Goal: Task Accomplishment & Management: Use online tool/utility

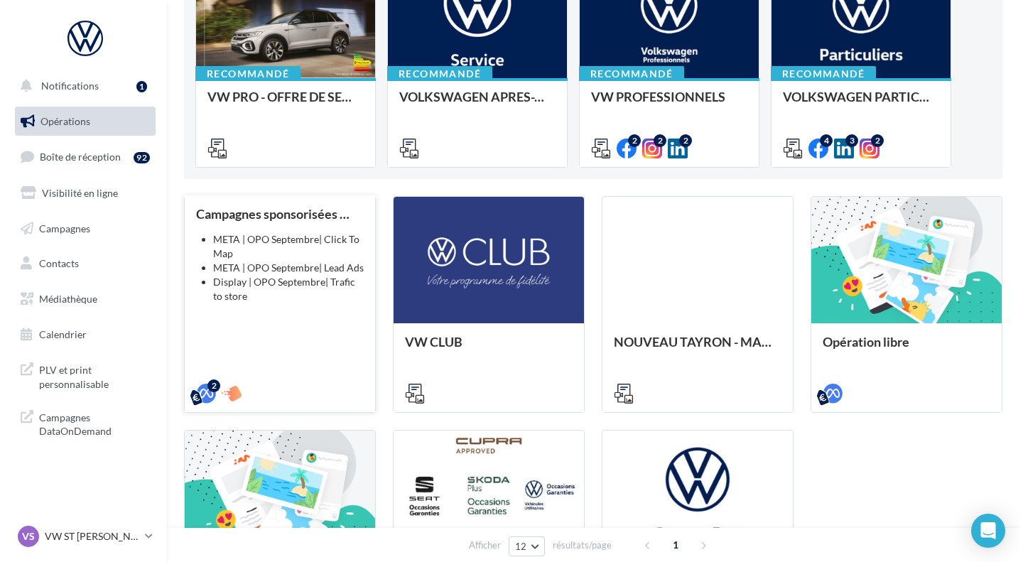
scroll to position [206, 0]
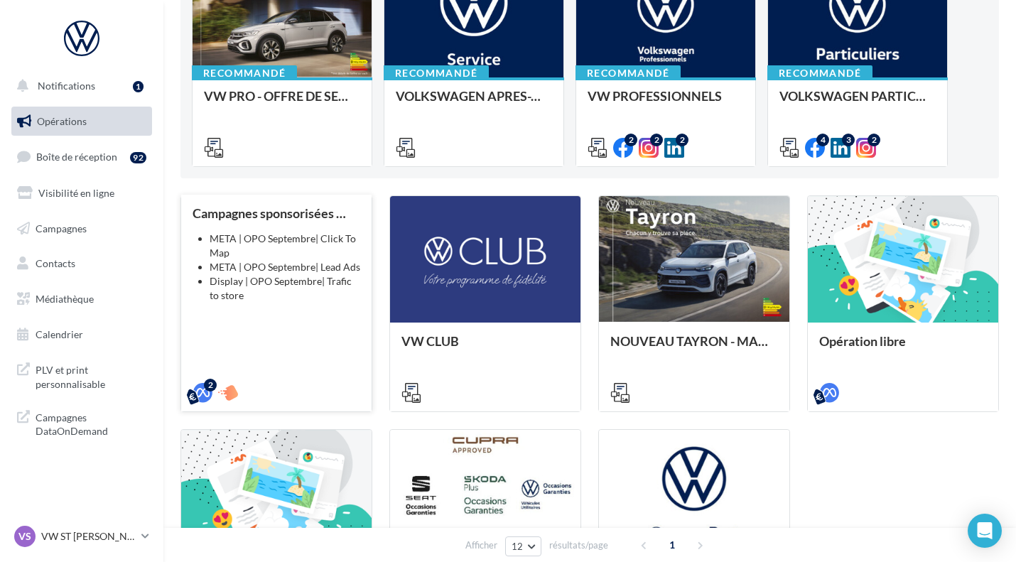
click at [301, 334] on div "Campagnes sponsorisées OPO Septembre META | OPO Septembre| Click To Map META | …" at bounding box center [277, 302] width 168 height 193
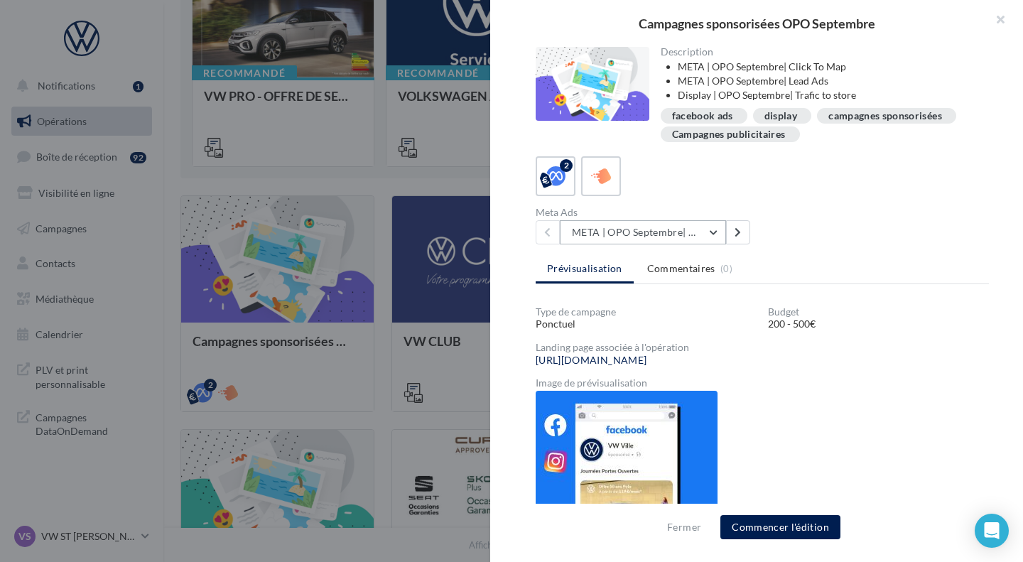
click at [651, 227] on button "META | OPO Septembre| Click To Map" at bounding box center [643, 232] width 166 height 24
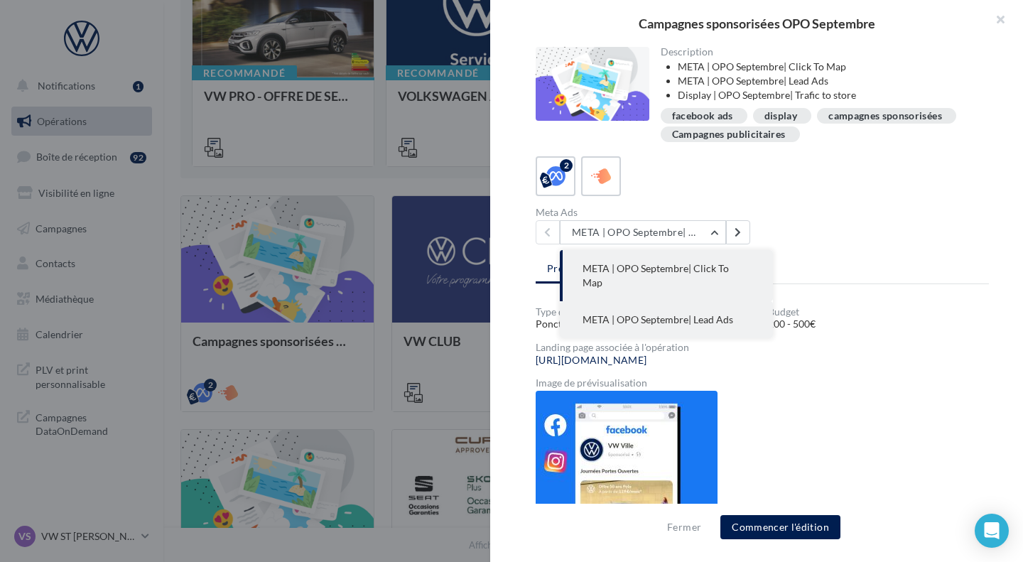
click at [714, 313] on span "META | OPO Septembre| Lead Ads" at bounding box center [658, 319] width 151 height 12
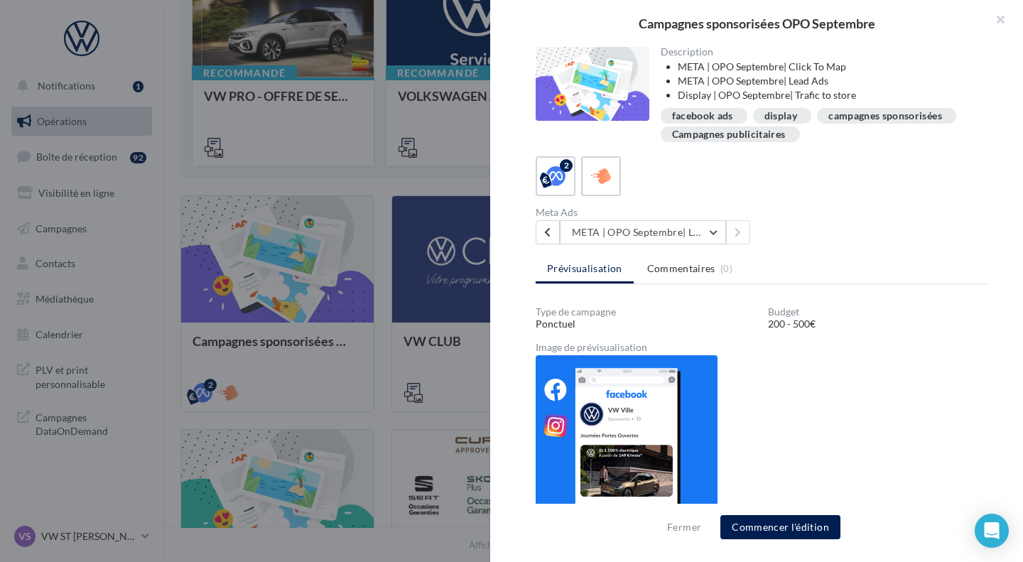
scroll to position [26, 0]
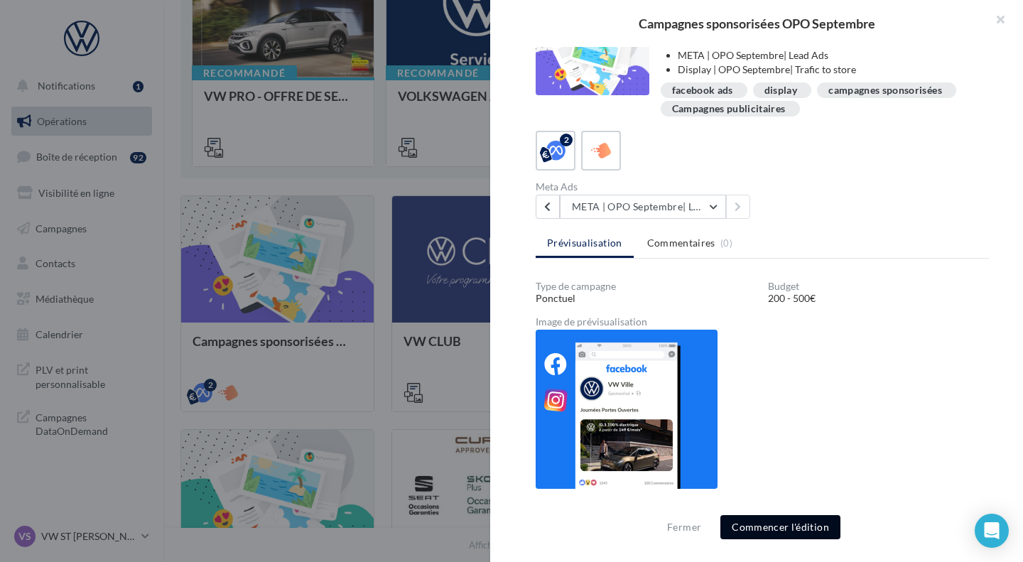
click at [781, 519] on button "Commencer l'édition" at bounding box center [781, 527] width 120 height 24
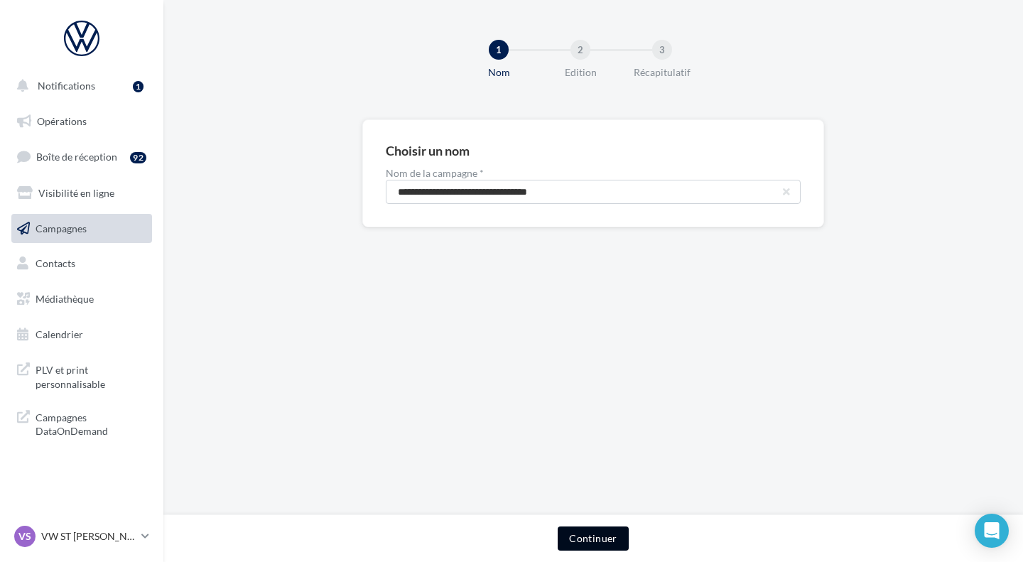
click at [591, 539] on button "Continuer" at bounding box center [593, 539] width 70 height 24
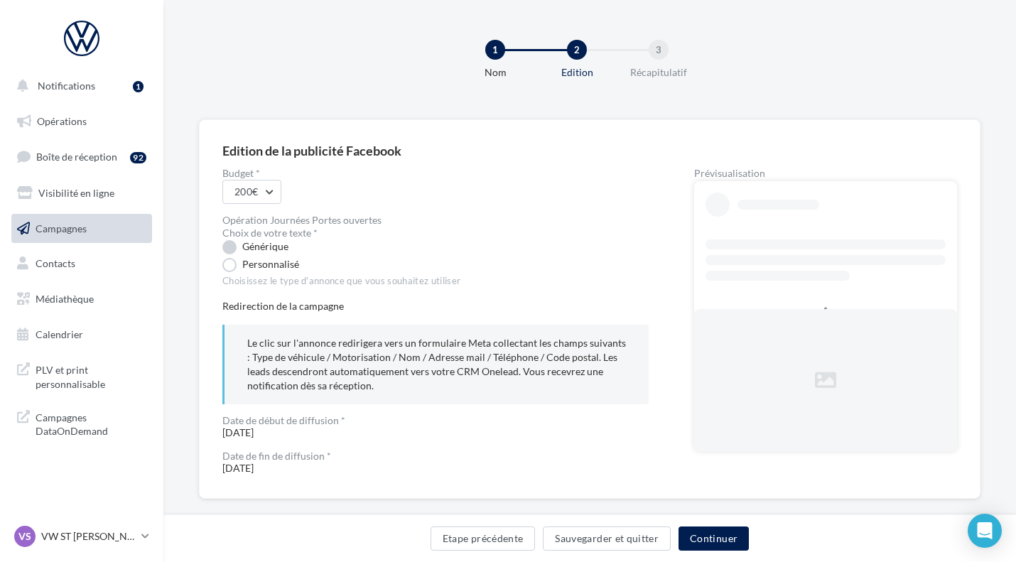
click at [232, 247] on label "Générique" at bounding box center [255, 247] width 66 height 14
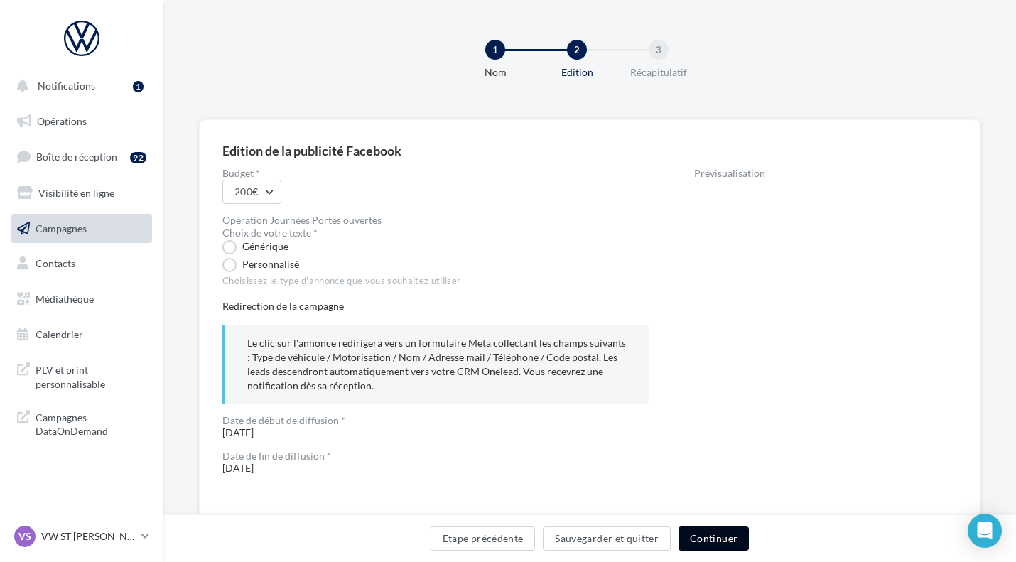
click at [714, 541] on button "Continuer" at bounding box center [714, 539] width 70 height 24
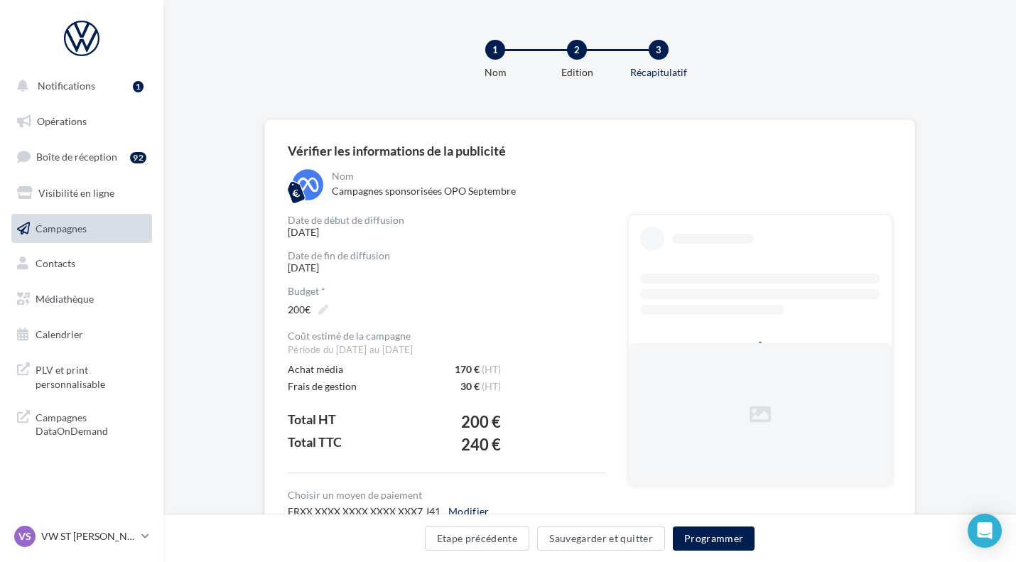
scroll to position [111, 0]
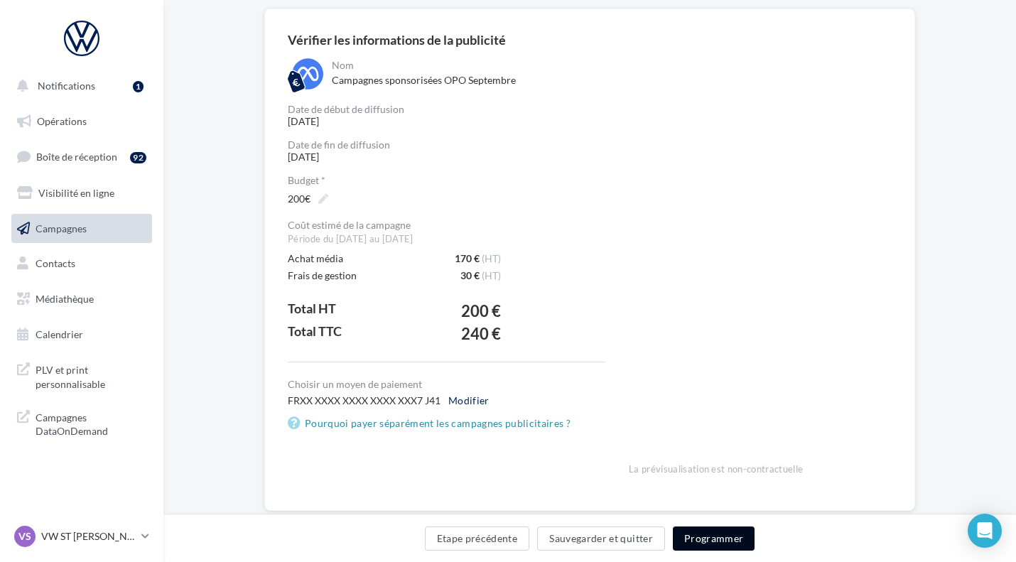
click at [704, 534] on button "Programmer" at bounding box center [714, 539] width 82 height 24
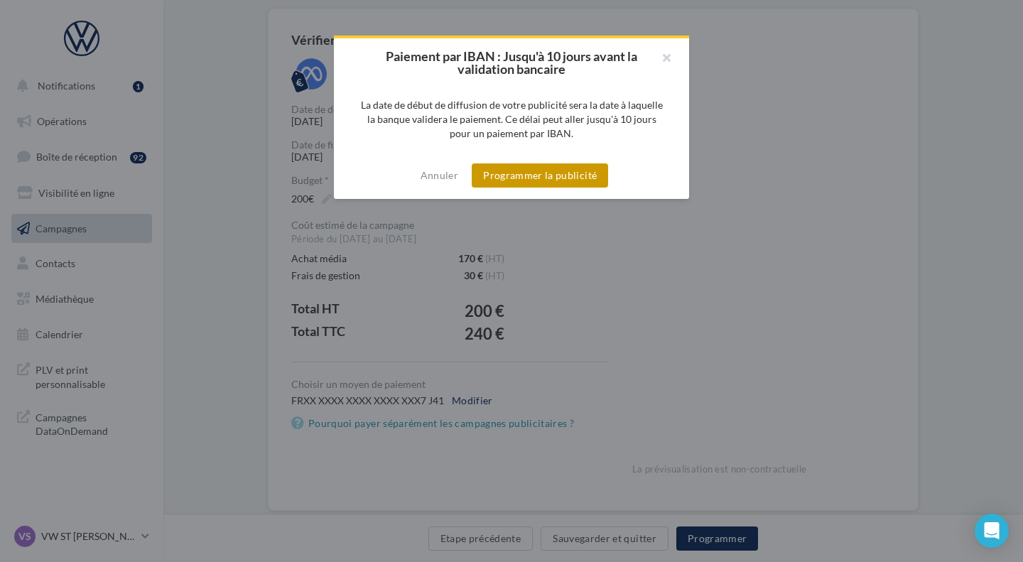
click at [527, 181] on button "Programmer la publicité" at bounding box center [540, 175] width 136 height 24
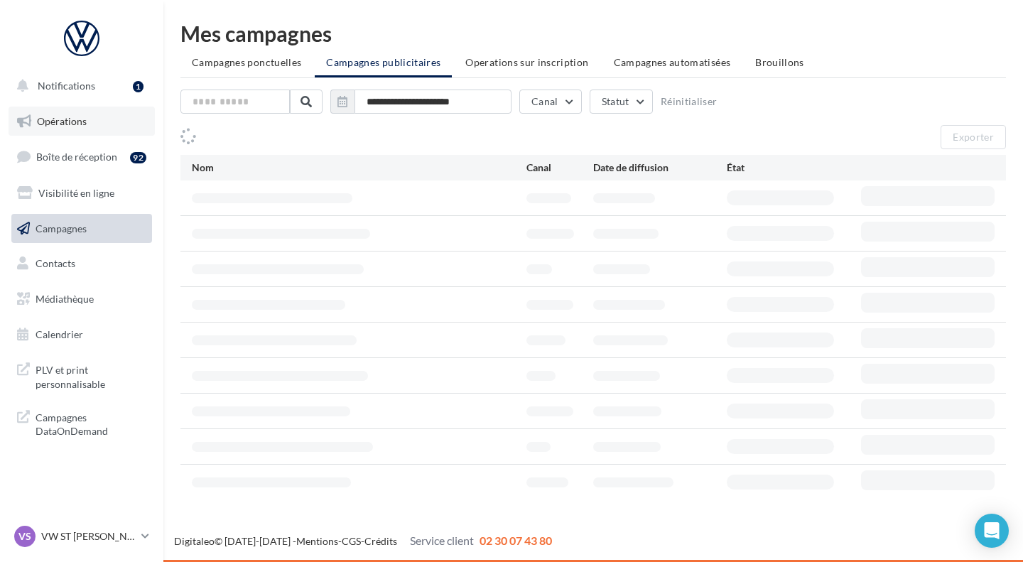
click at [74, 120] on span "Opérations" at bounding box center [62, 121] width 50 height 12
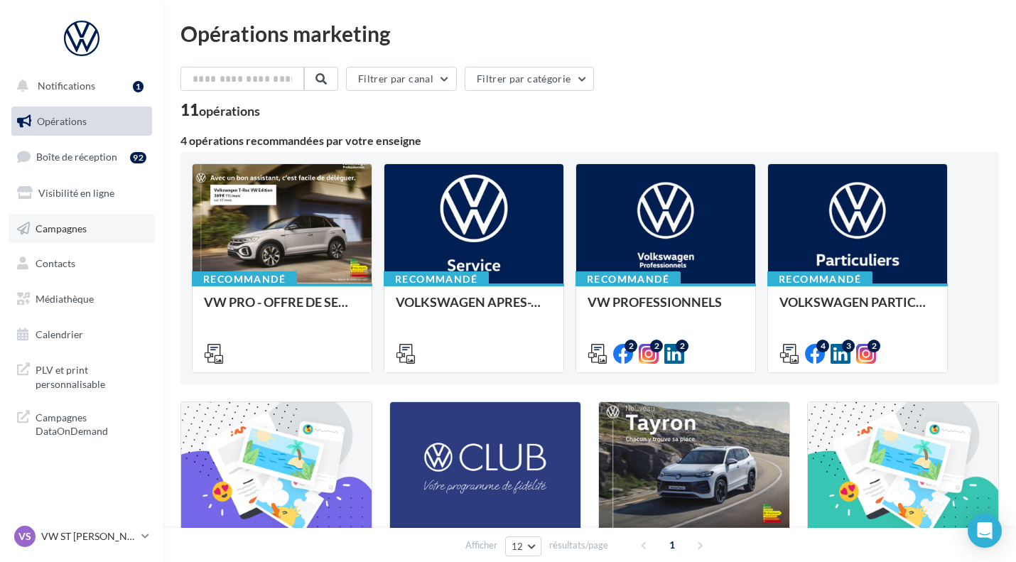
click at [72, 226] on span "Campagnes" at bounding box center [61, 228] width 51 height 12
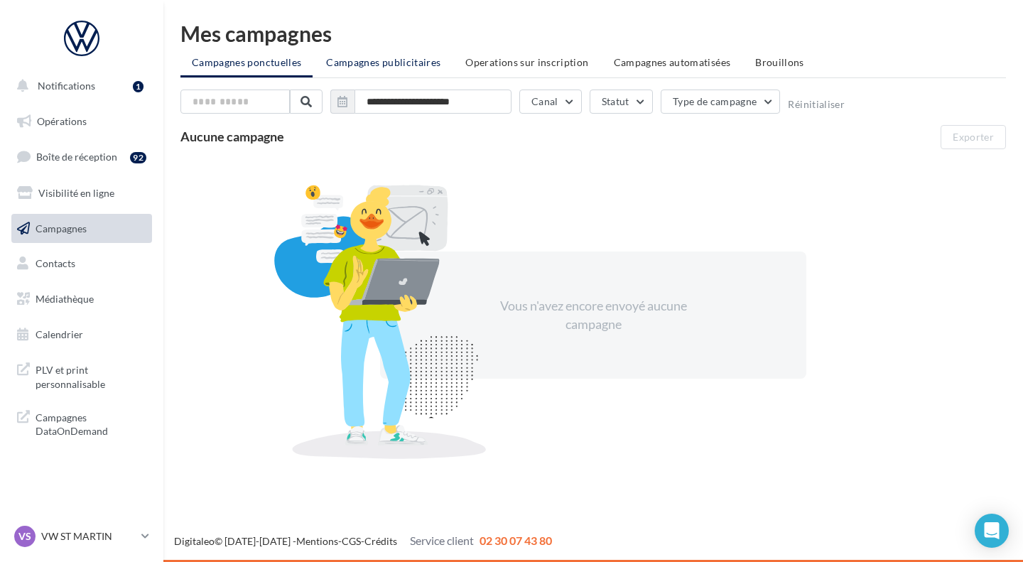
click at [389, 55] on li "Campagnes publicitaires" at bounding box center [383, 63] width 137 height 26
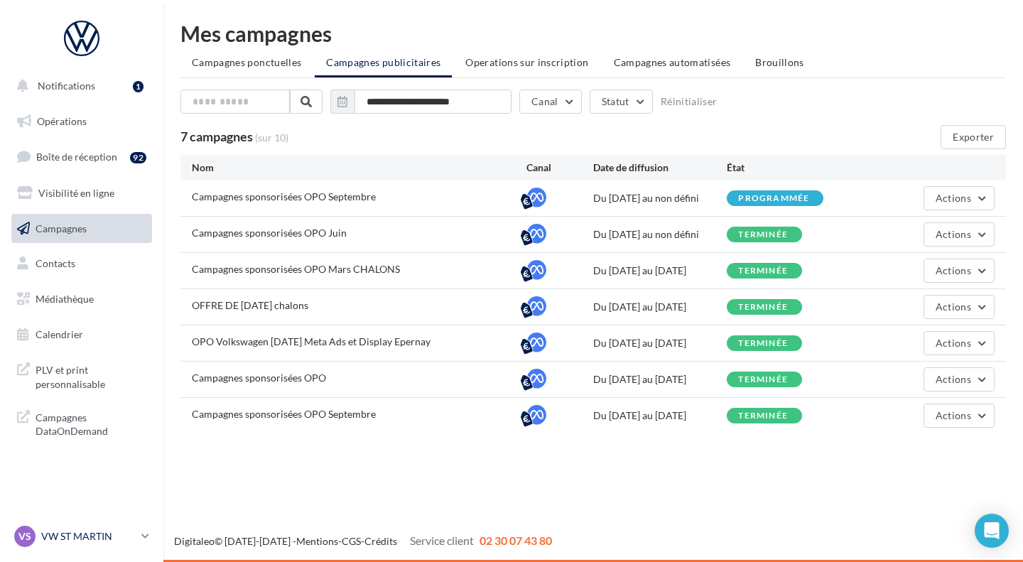
click at [89, 532] on p "VW ST MARTIN" at bounding box center [88, 537] width 95 height 14
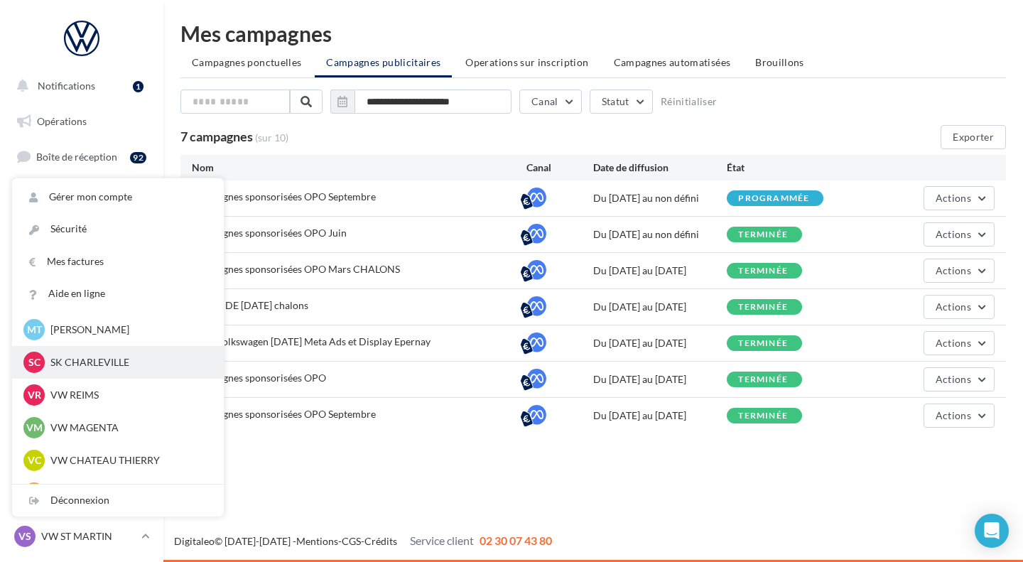
scroll to position [73, 0]
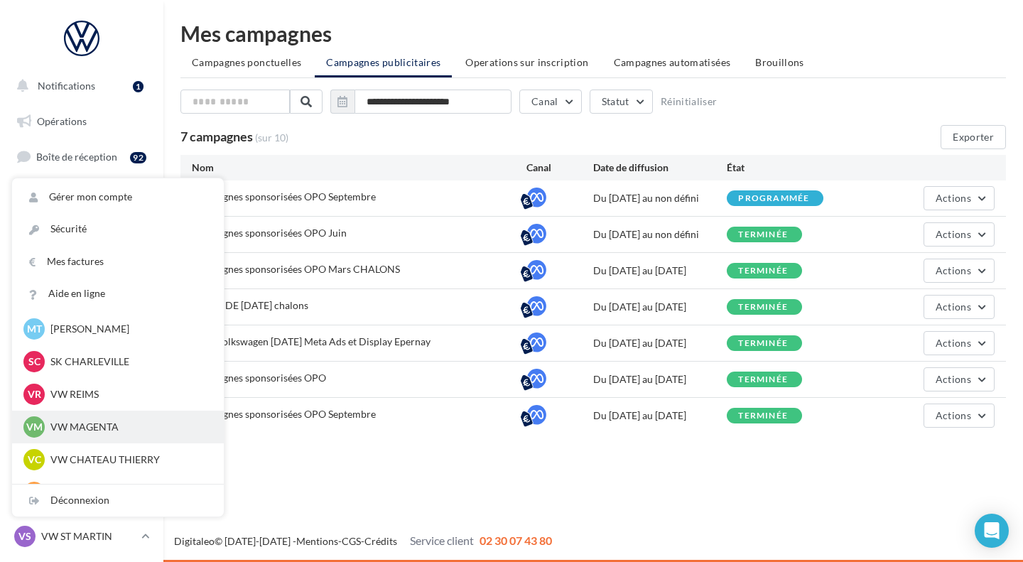
click at [88, 427] on p "VW MAGENTA" at bounding box center [128, 427] width 156 height 14
